Goal: Task Accomplishment & Management: Manage account settings

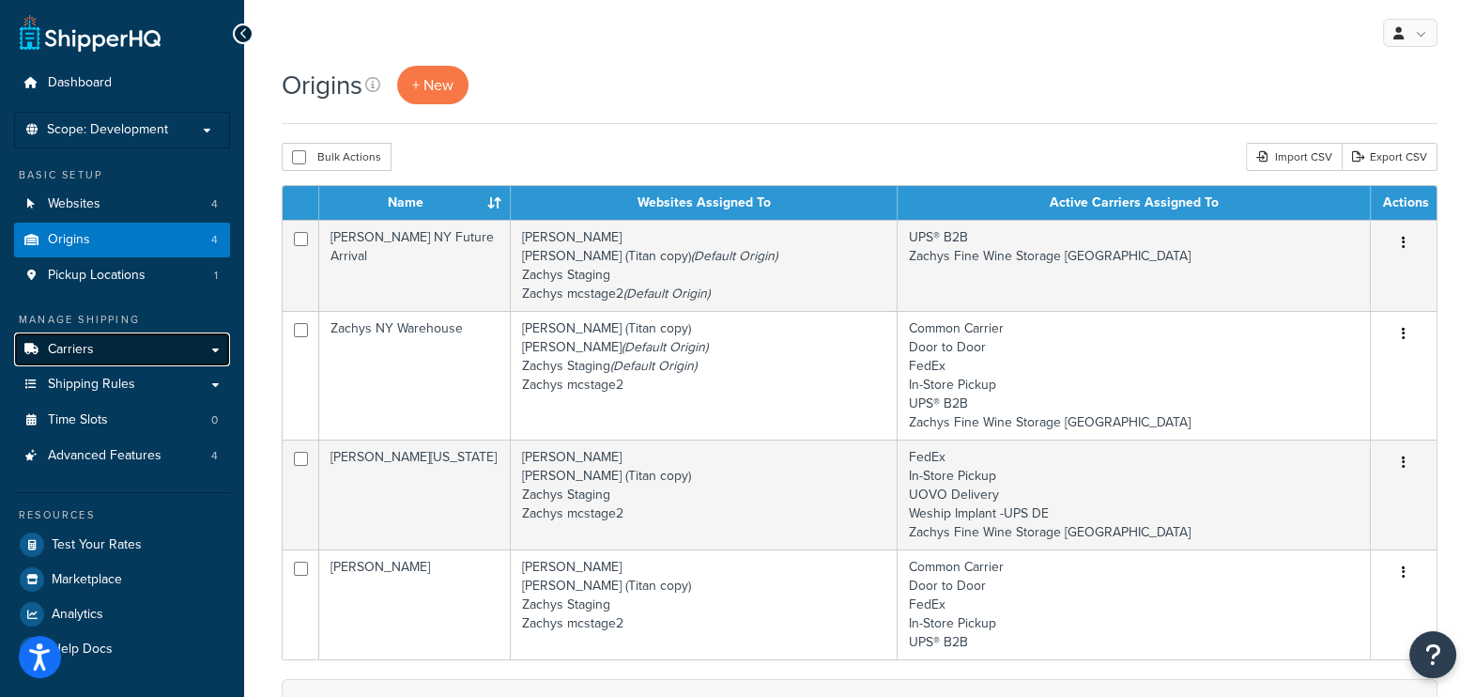
click at [135, 347] on link "Carriers" at bounding box center [122, 349] width 216 height 35
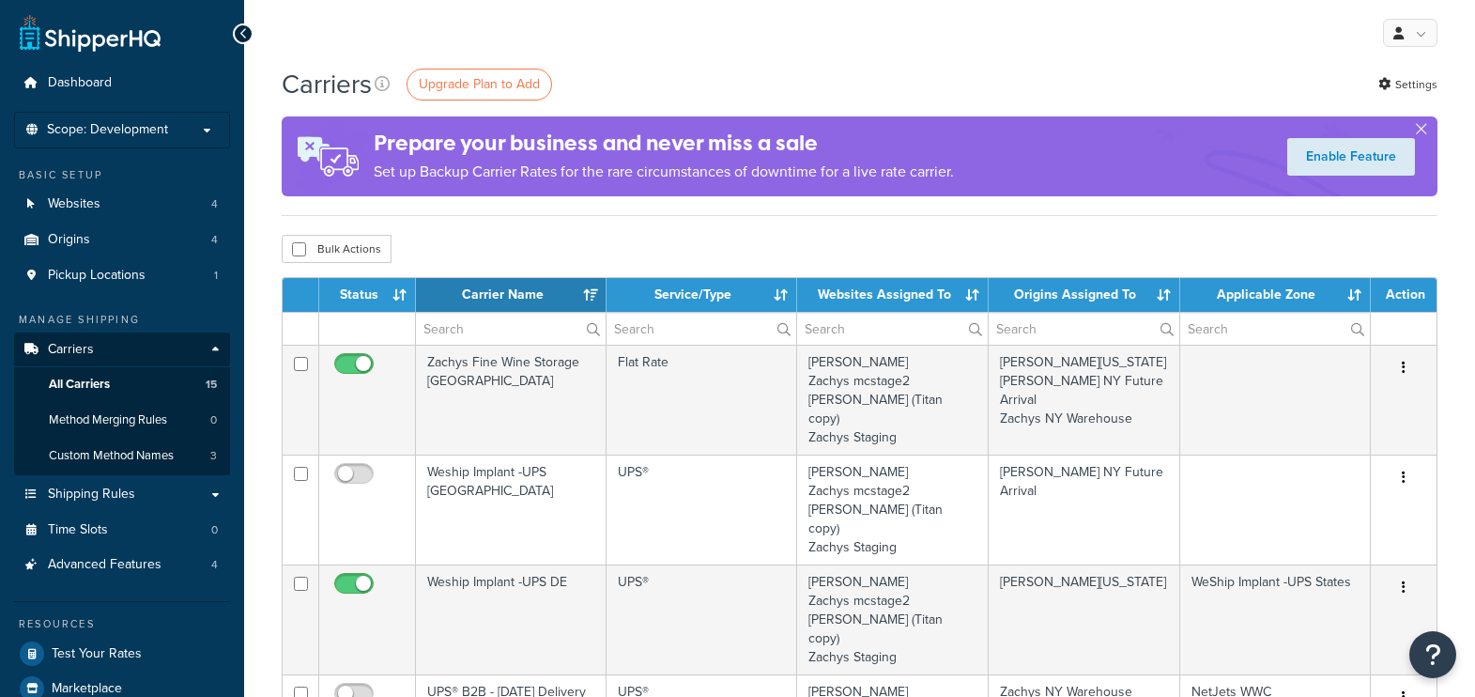
select select "15"
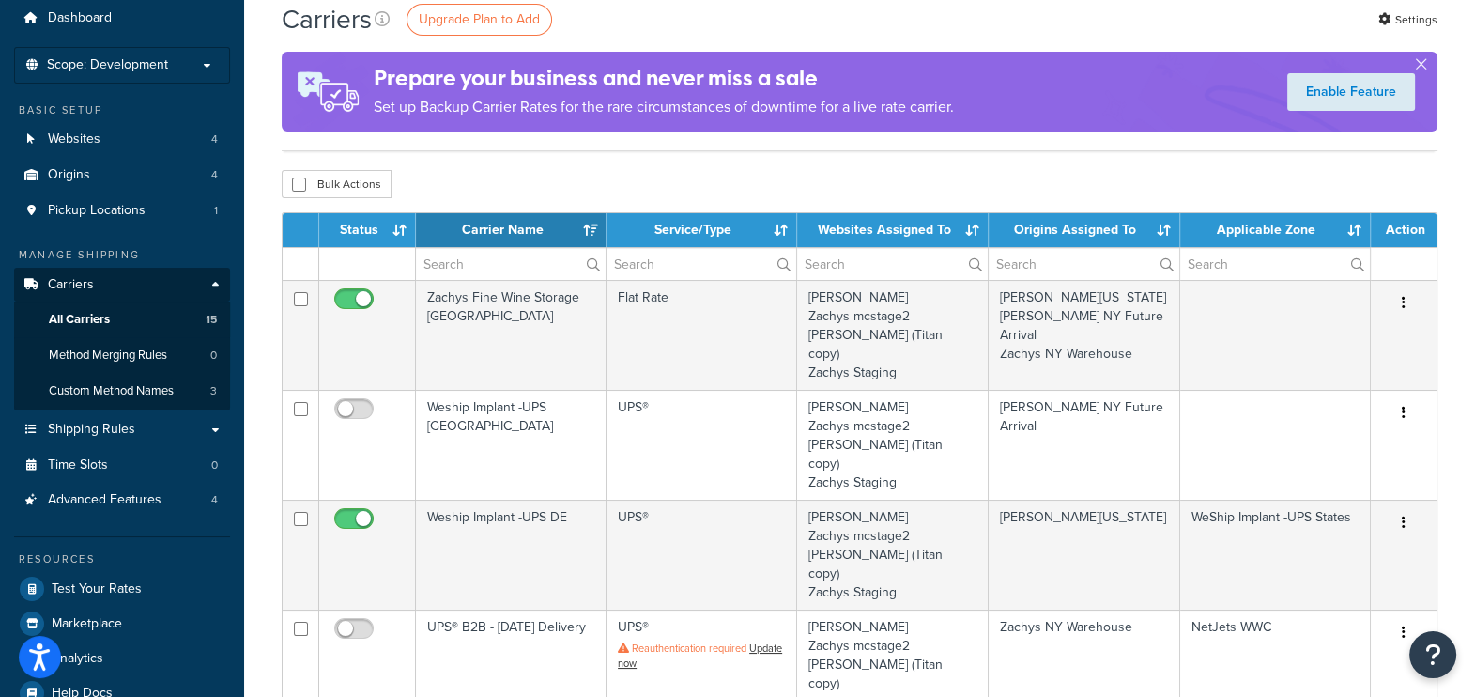
scroll to position [116, 0]
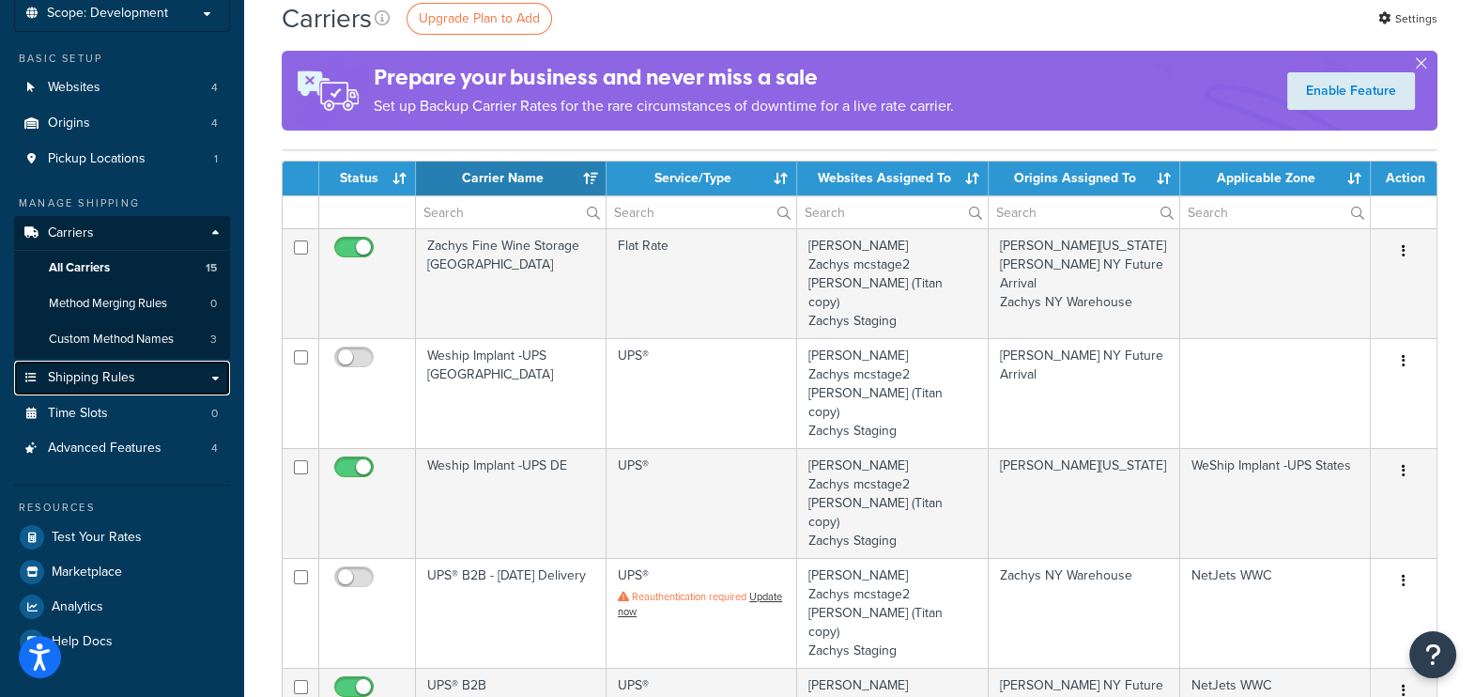
click at [131, 383] on span "Shipping Rules" at bounding box center [91, 378] width 87 height 16
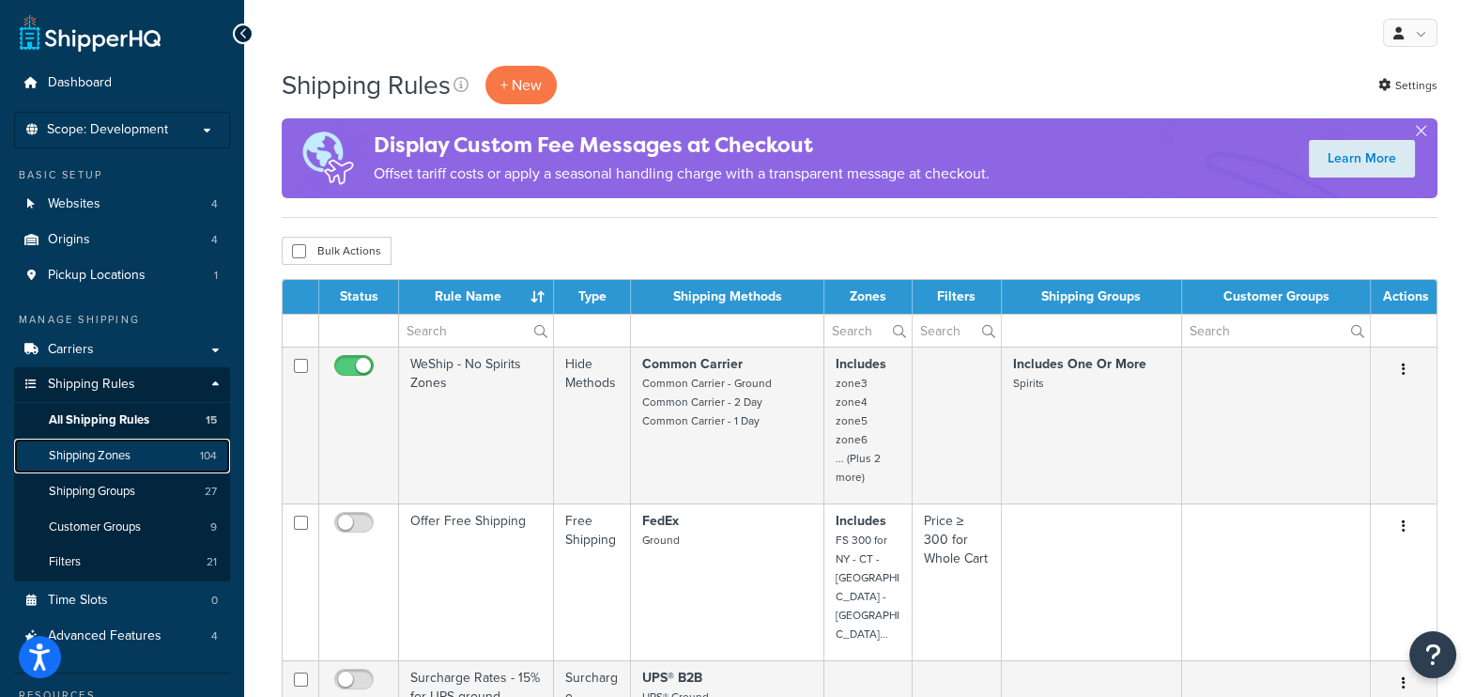
click at [140, 446] on link "Shipping Zones 104" at bounding box center [122, 455] width 216 height 35
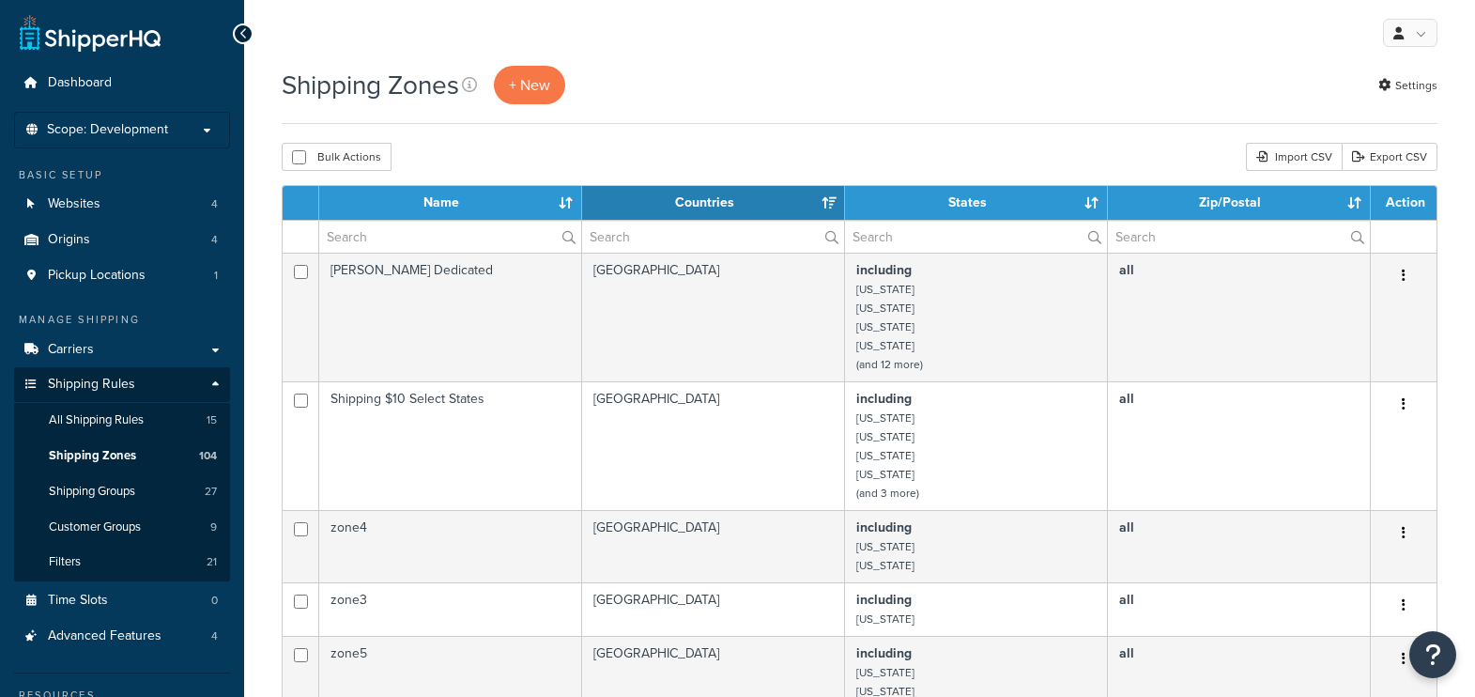
select select "15"
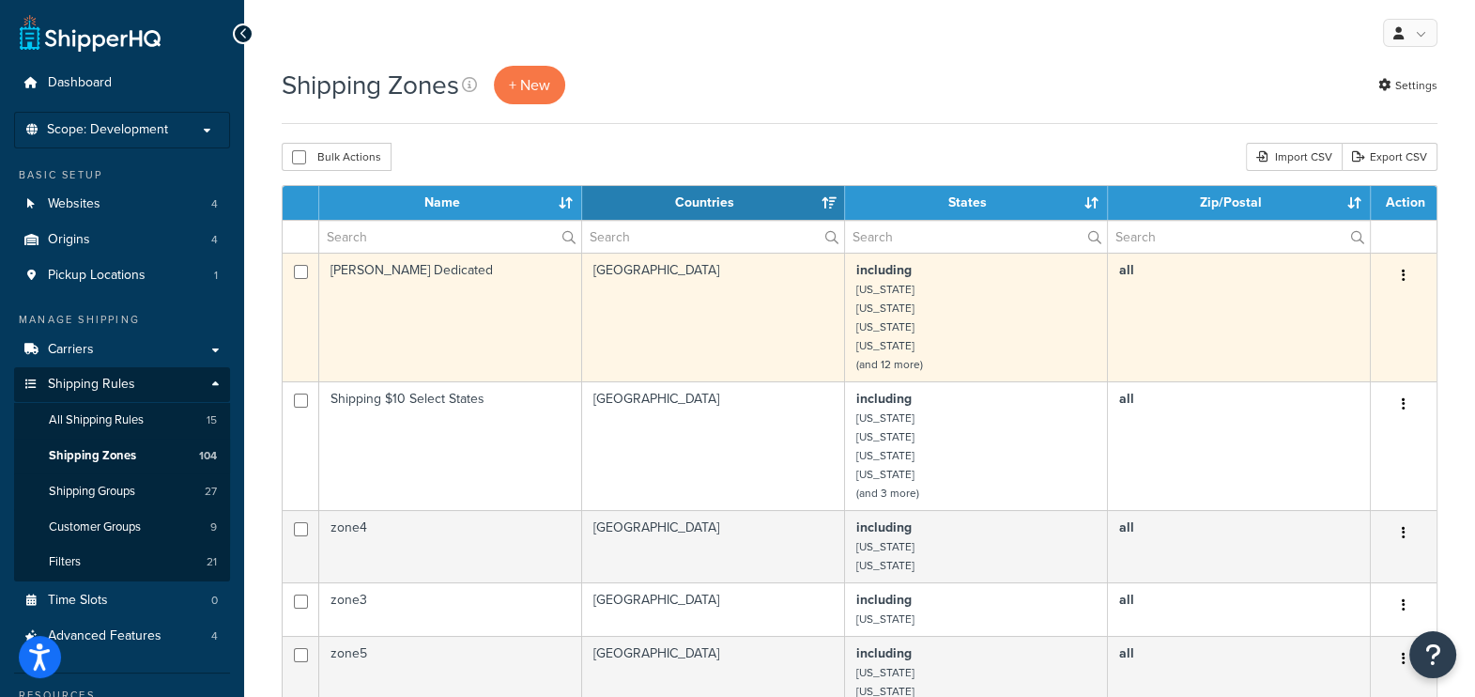
click at [1407, 269] on button "button" at bounding box center [1403, 276] width 26 height 30
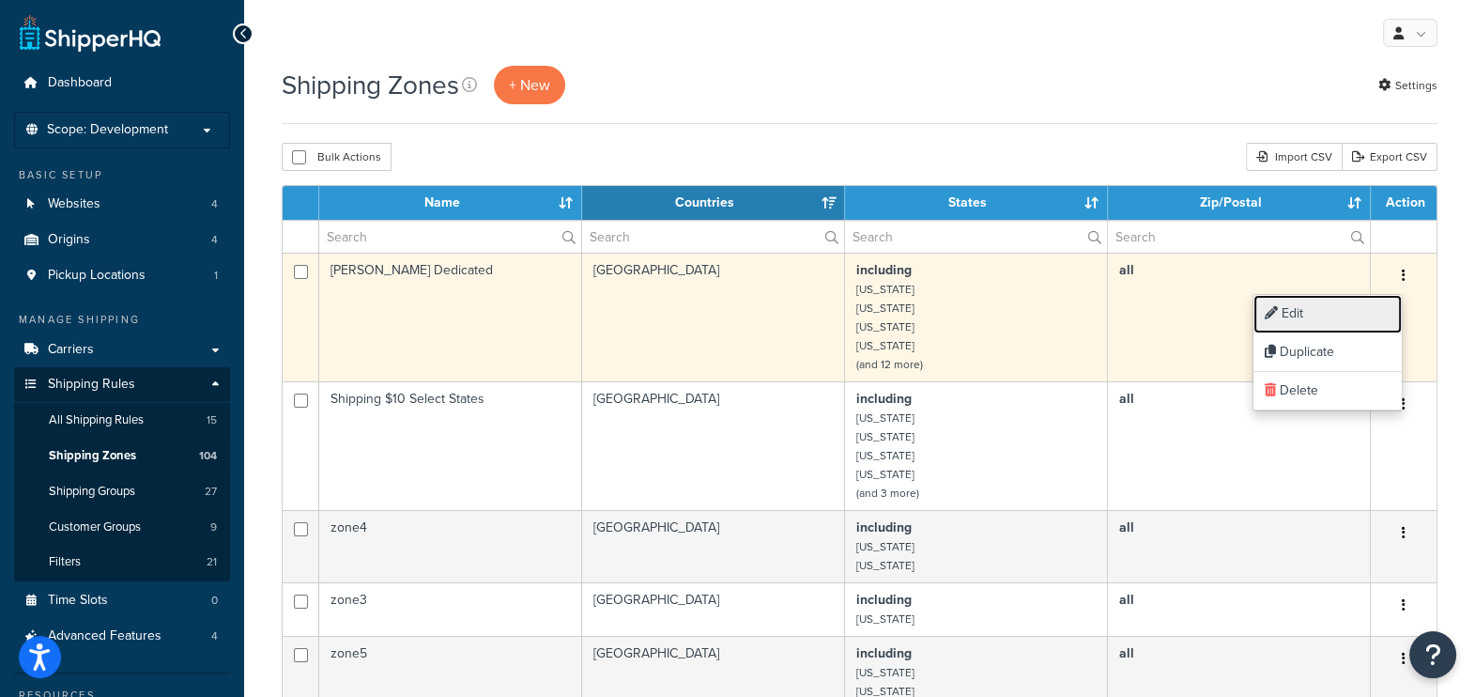
click at [1336, 310] on link "Edit" at bounding box center [1327, 314] width 148 height 38
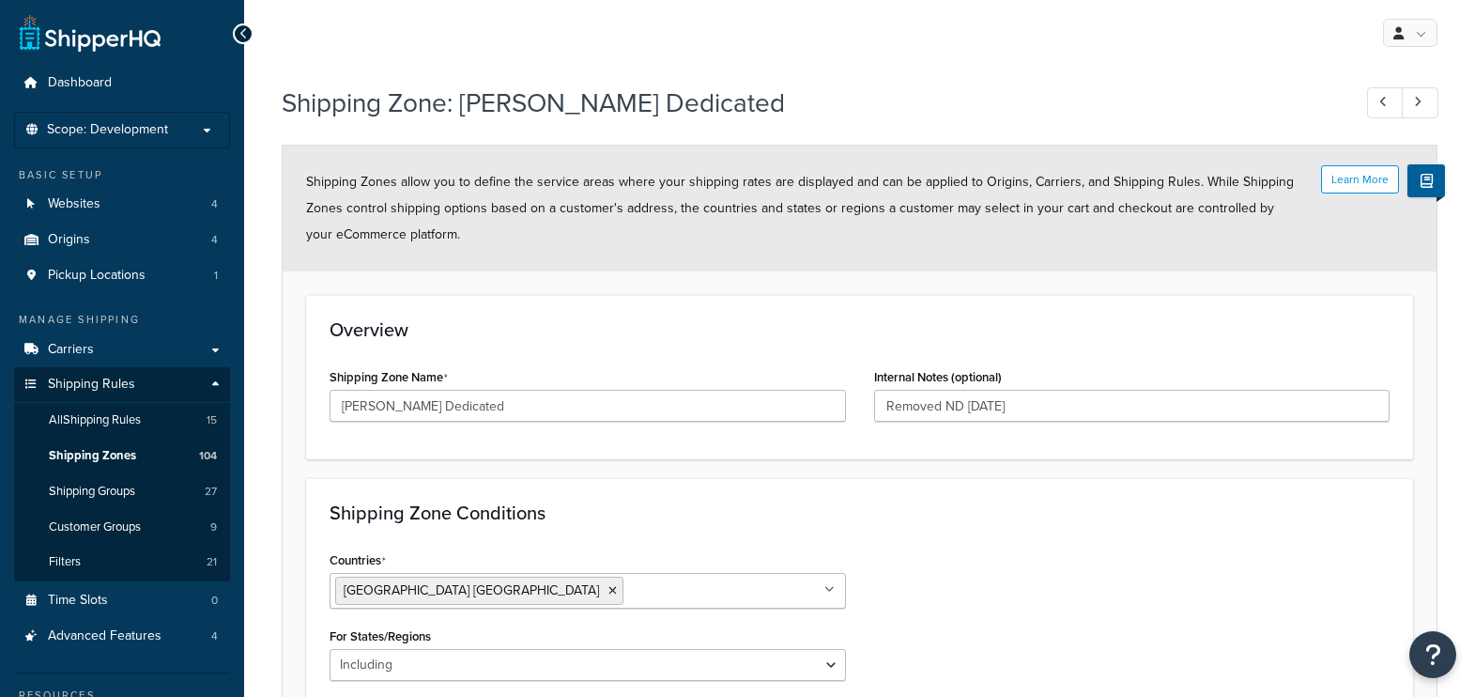
select select "including"
